Goal: Navigation & Orientation: Go to known website

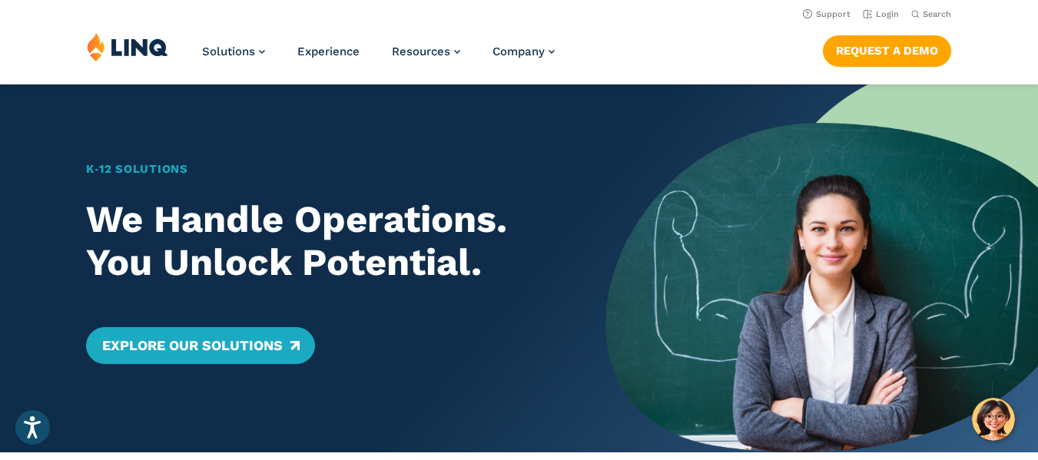
click at [161, 38] on img at bounding box center [127, 46] width 81 height 29
click at [906, 53] on link "Request a Demo" at bounding box center [887, 50] width 128 height 31
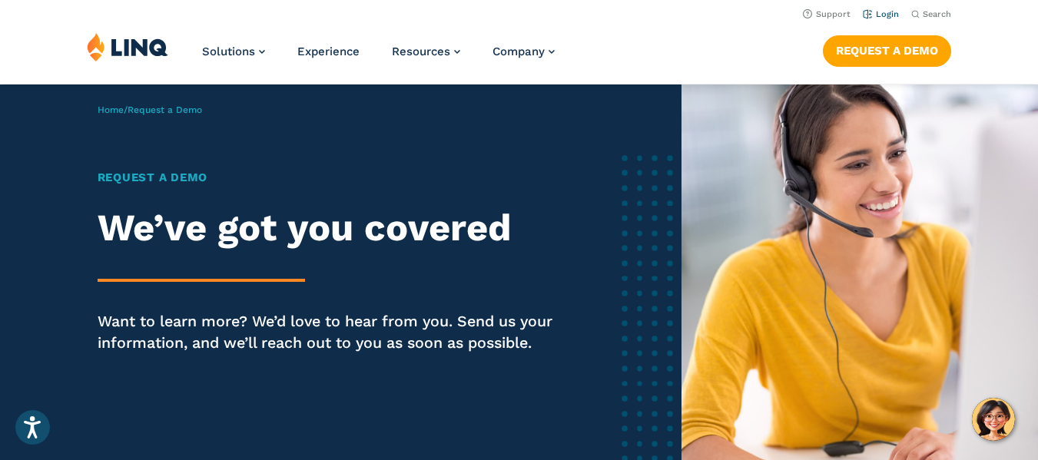
click at [883, 13] on link "Login" at bounding box center [881, 14] width 36 height 10
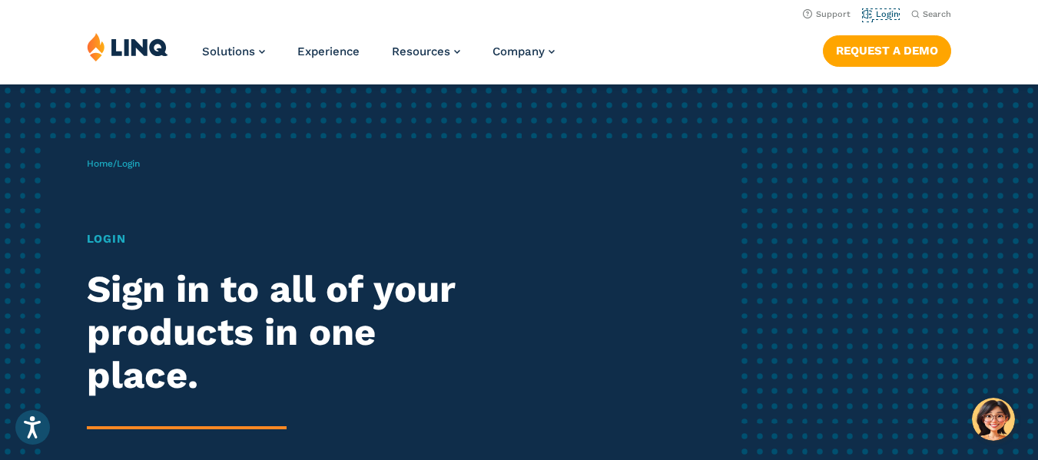
click at [883, 13] on link "Login" at bounding box center [881, 14] width 36 height 10
click at [133, 47] on img at bounding box center [127, 46] width 81 height 29
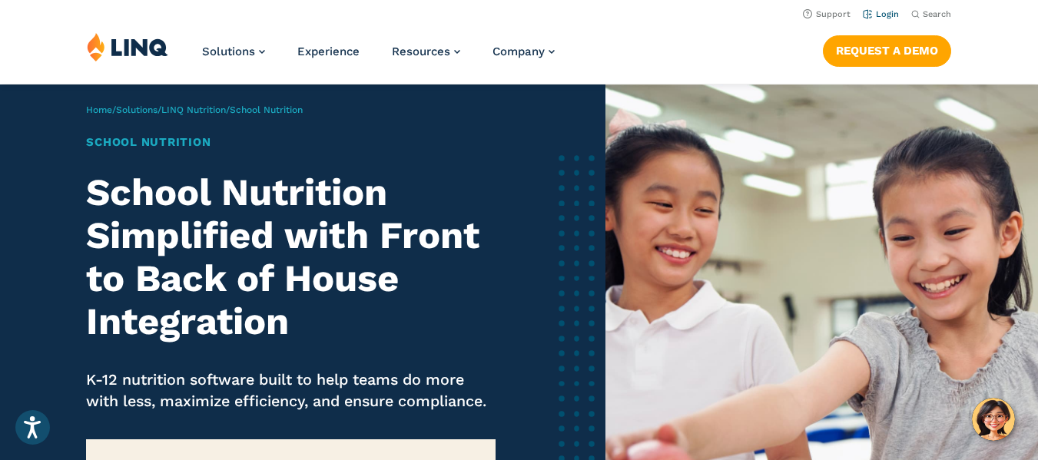
click at [884, 14] on link "Login" at bounding box center [881, 14] width 36 height 10
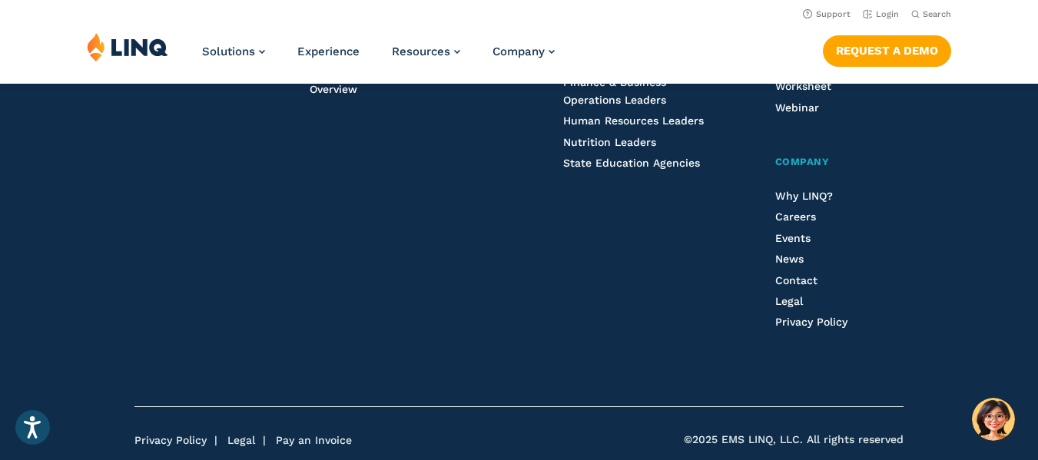
scroll to position [1691, 0]
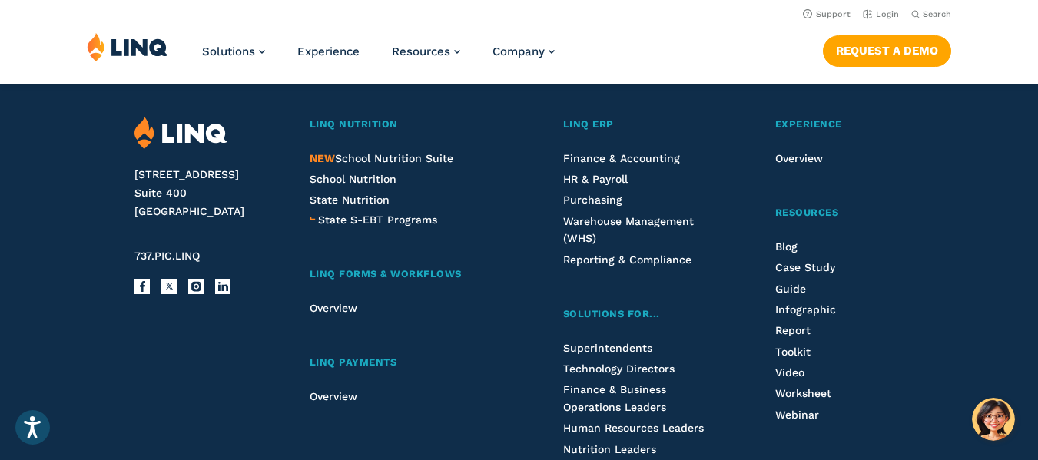
click at [177, 125] on img at bounding box center [180, 133] width 93 height 33
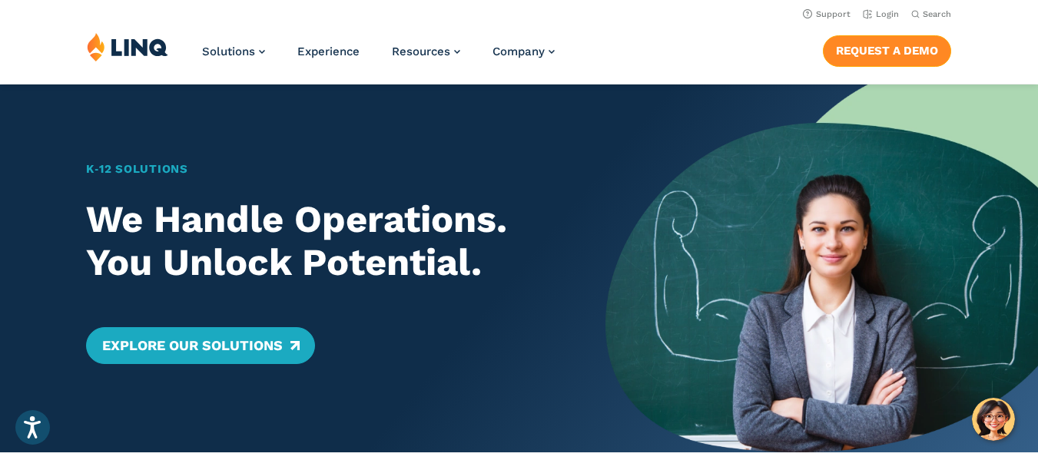
click at [905, 42] on link "Request a Demo" at bounding box center [887, 50] width 128 height 31
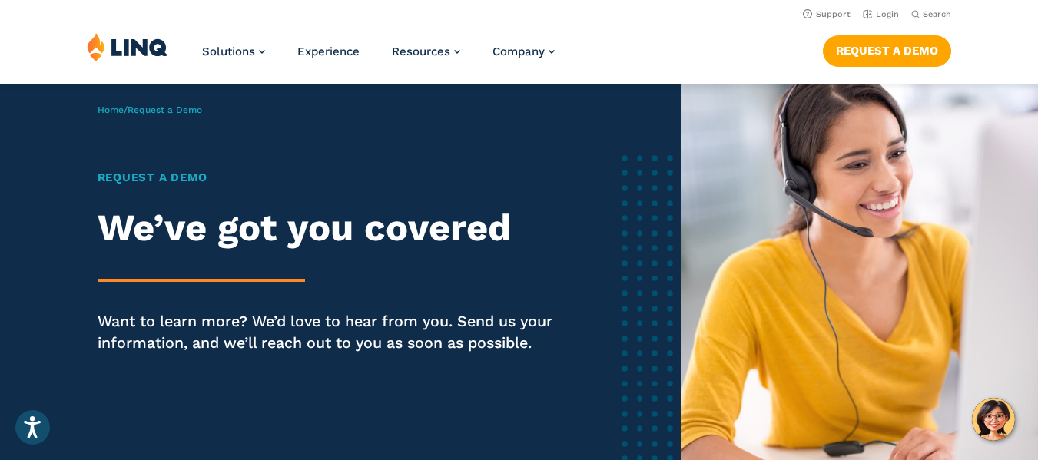
click at [933, 16] on span "Search" at bounding box center [937, 14] width 28 height 10
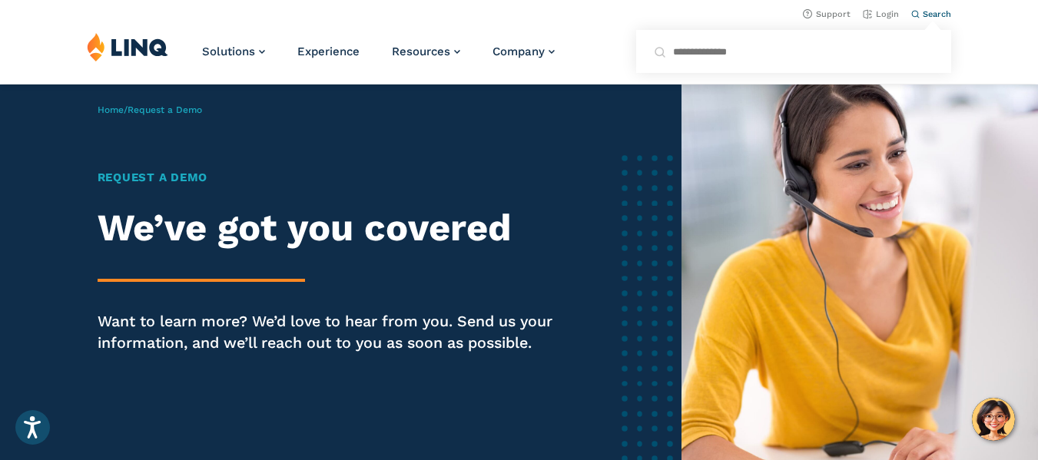
click at [933, 11] on span "Search" at bounding box center [937, 14] width 28 height 10
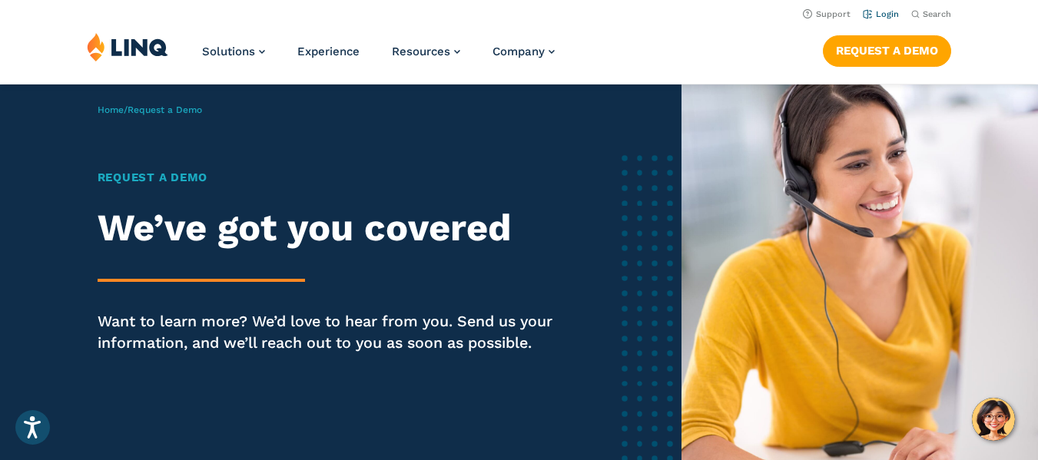
click at [884, 10] on link "Login" at bounding box center [881, 14] width 36 height 10
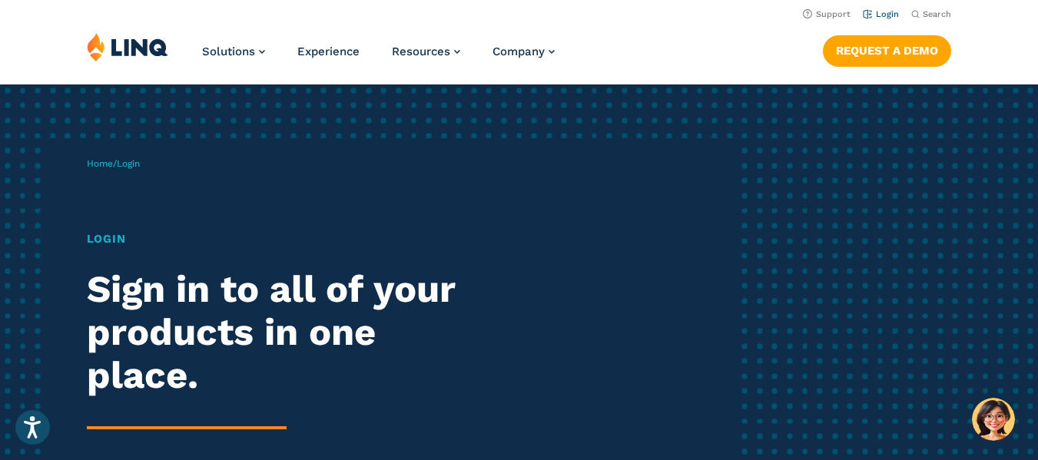
click at [886, 15] on link "Login" at bounding box center [881, 14] width 36 height 10
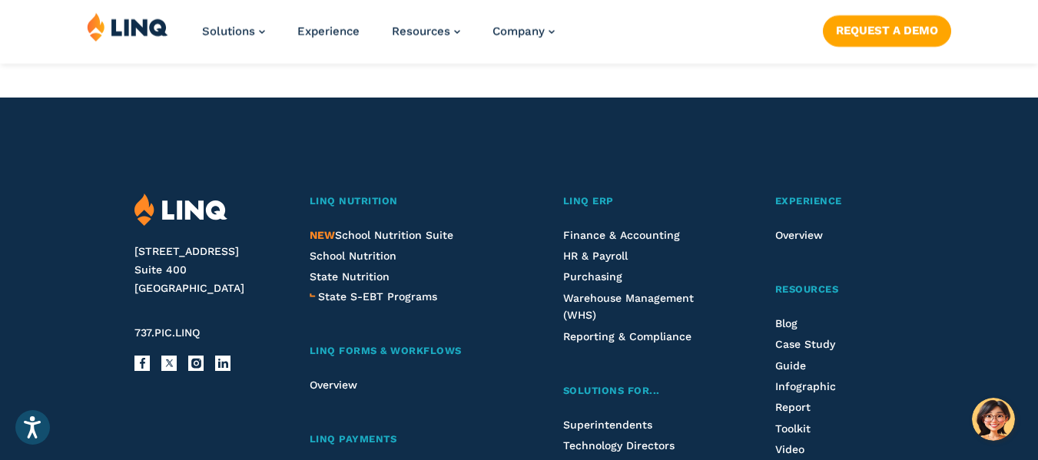
scroll to position [1691, 0]
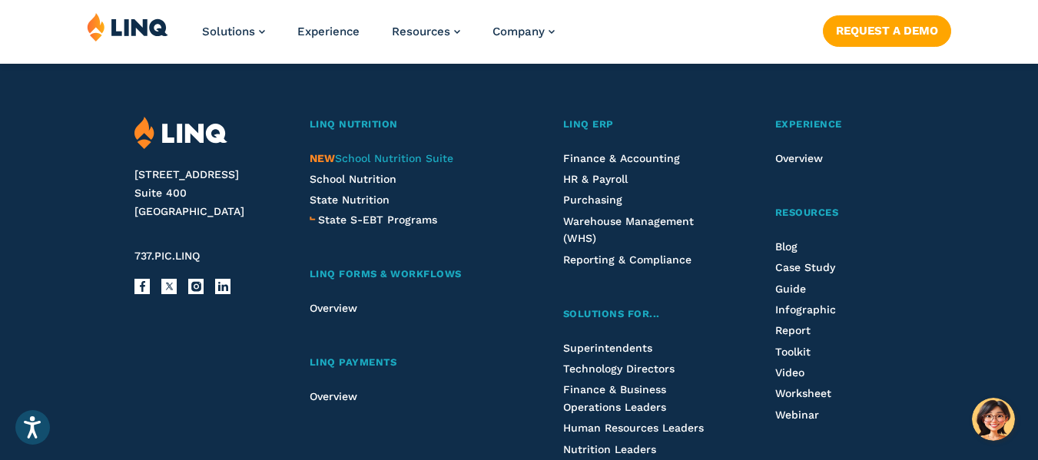
click at [369, 161] on span "NEW School Nutrition Suite" at bounding box center [382, 158] width 144 height 12
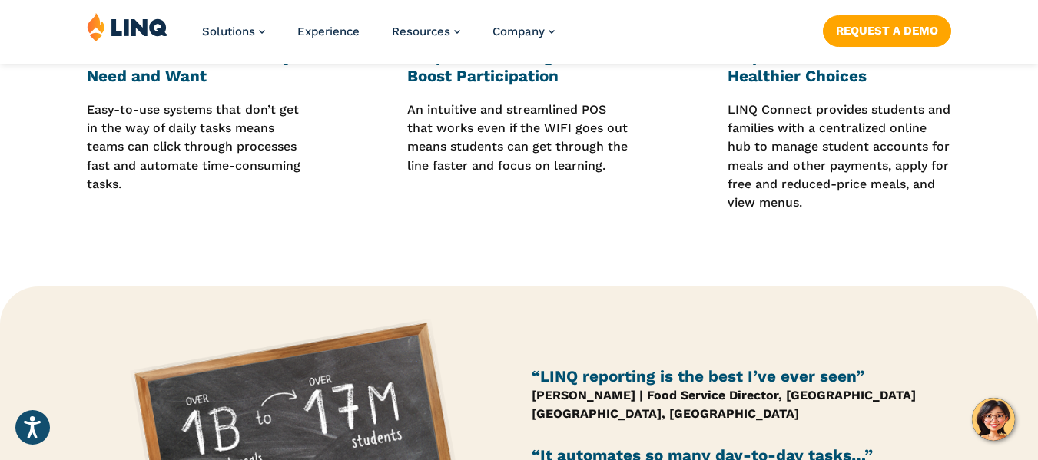
scroll to position [1306, 0]
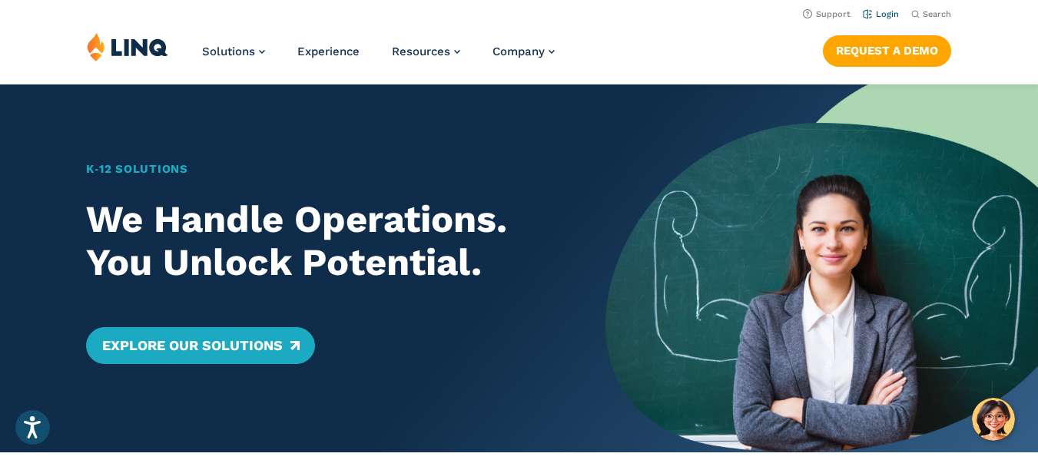
click at [885, 10] on link "Login" at bounding box center [881, 14] width 36 height 10
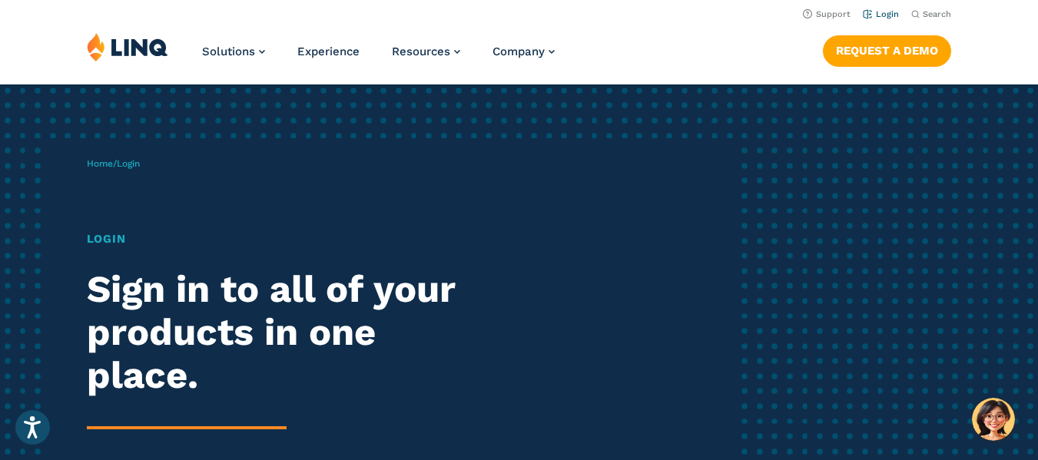
click at [880, 15] on link "Login" at bounding box center [881, 14] width 36 height 10
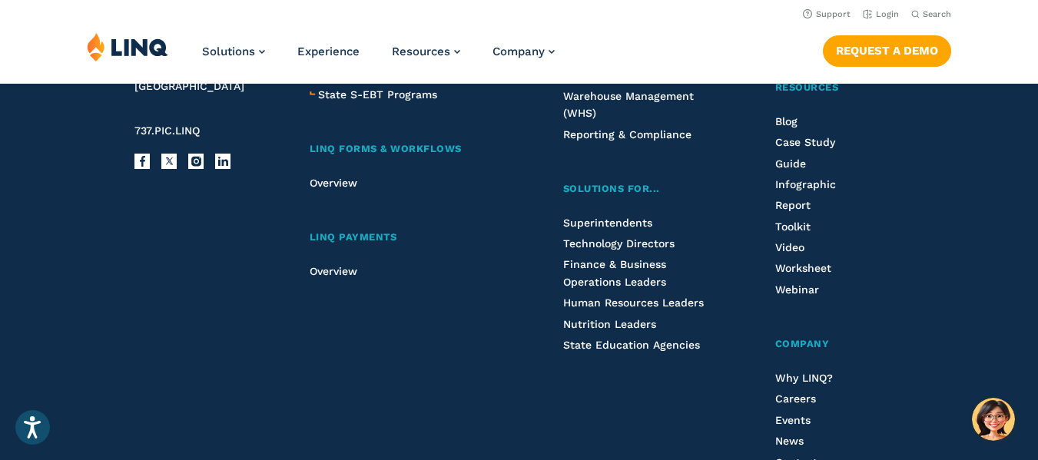
scroll to position [1508, 0]
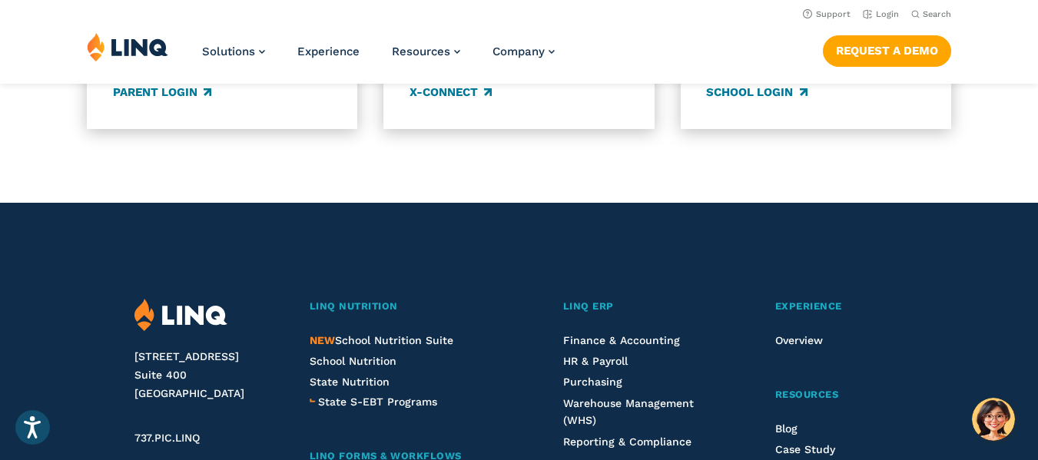
click at [166, 317] on img at bounding box center [180, 315] width 93 height 33
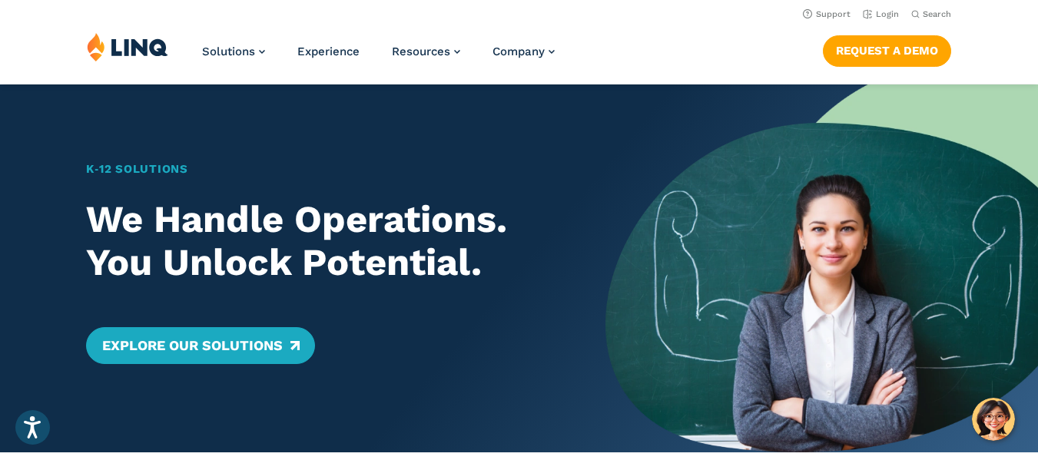
drag, startPoint x: 1003, startPoint y: 0, endPoint x: 547, endPoint y: 301, distance: 546.3
click at [547, 301] on div "K‑12 Solutions We Handle Operations. You Unlock Potential. Explore Our Solutions" at bounding box center [324, 263] width 476 height 204
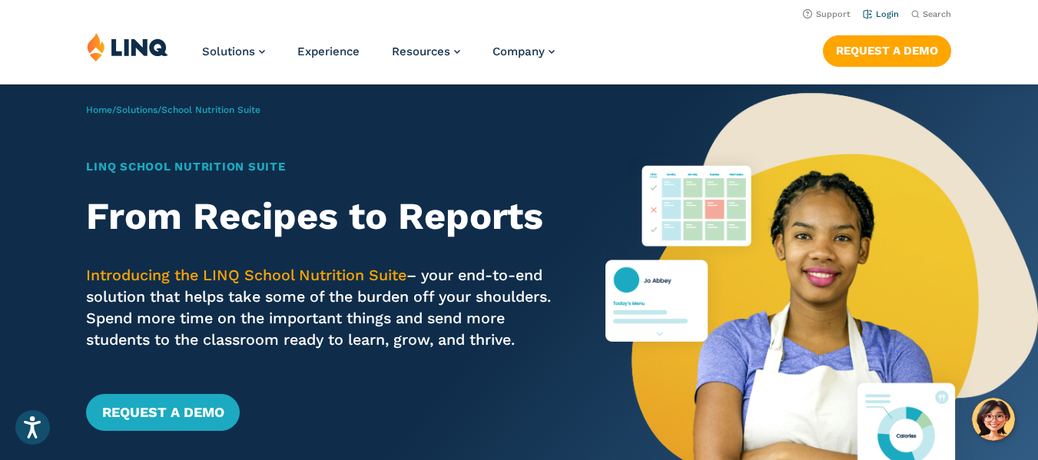
click at [893, 9] on link "Login" at bounding box center [881, 14] width 36 height 10
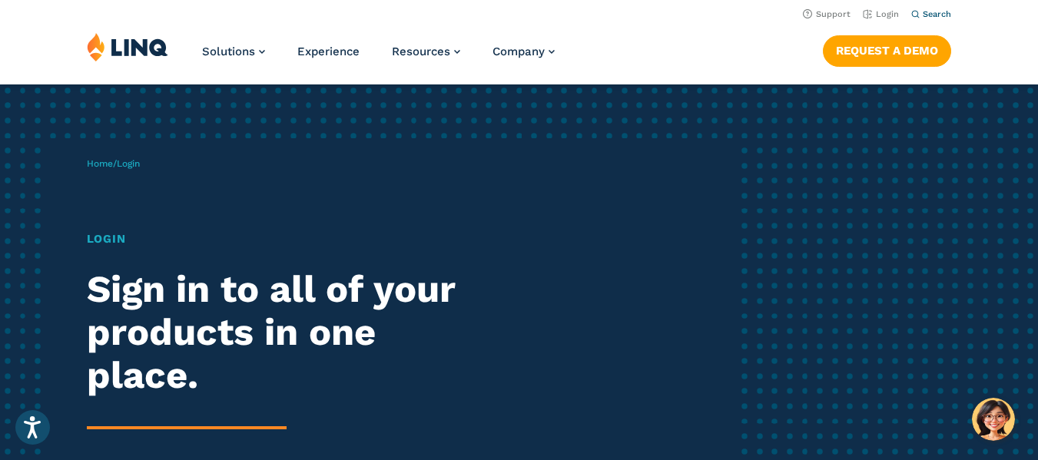
click at [941, 15] on span "Search" at bounding box center [937, 14] width 28 height 10
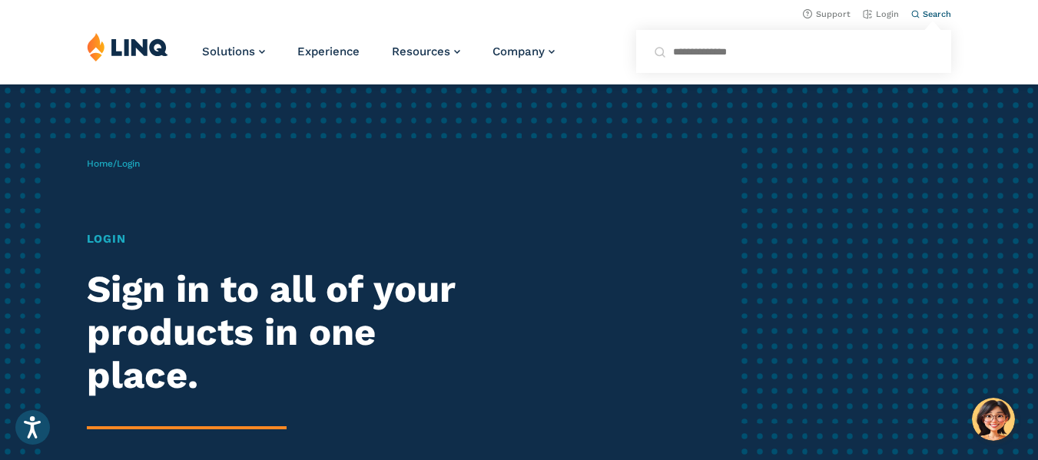
drag, startPoint x: 1006, startPoint y: 0, endPoint x: 763, endPoint y: 288, distance: 376.8
click at [763, 288] on div "Home / Login Login Sign in to all of your products in one place. LINQ brings to…" at bounding box center [519, 351] width 1038 height 533
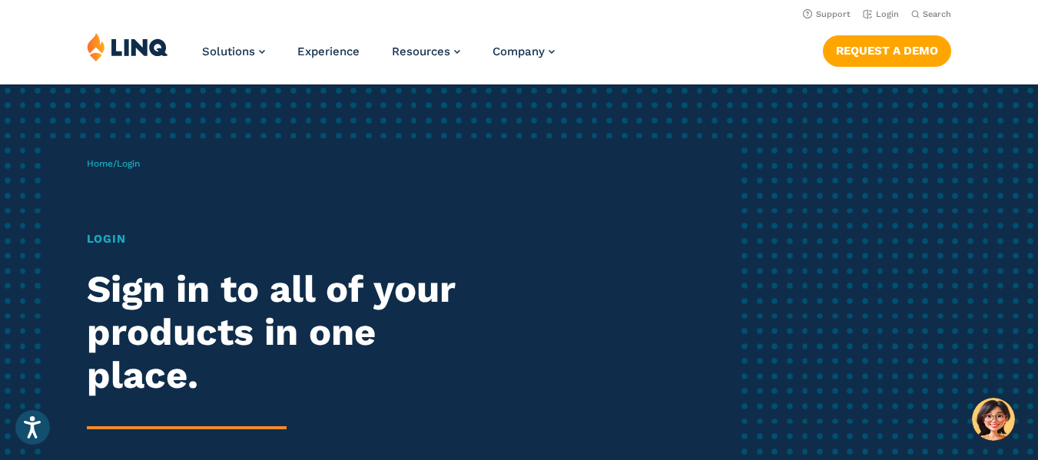
drag, startPoint x: 1043, startPoint y: 1, endPoint x: 580, endPoint y: 191, distance: 500.3
click at [580, 191] on div "Home / Login Login Sign in to all of your products in one place. LINQ brings to…" at bounding box center [411, 350] width 649 height 425
